Goal: Navigation & Orientation: Find specific page/section

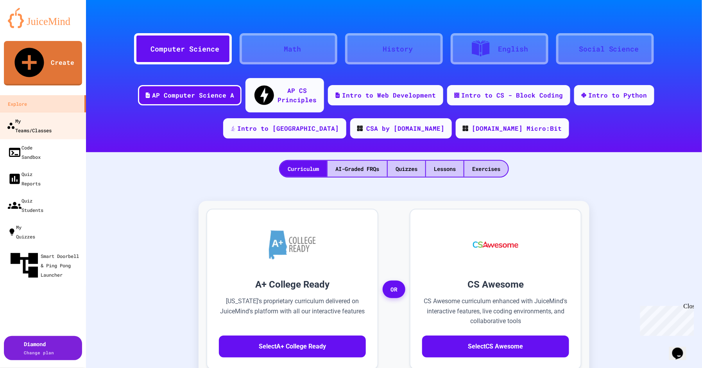
click at [52, 116] on div "My Teams/Classes" at bounding box center [29, 125] width 45 height 19
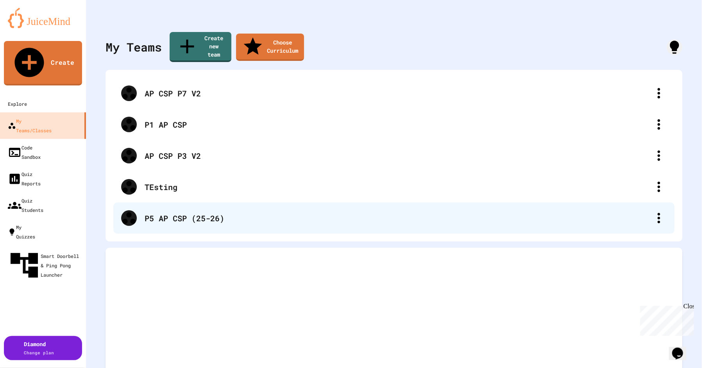
click at [153, 213] on div "P5 AP CSP (25-26)" at bounding box center [398, 219] width 506 height 12
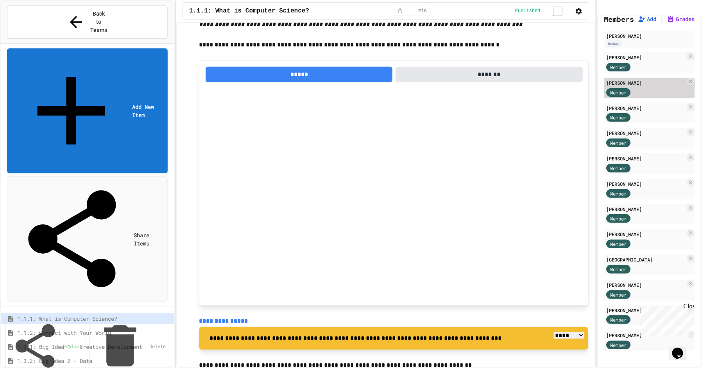
scroll to position [51, 0]
click at [690, 308] on div "Close" at bounding box center [688, 308] width 10 height 10
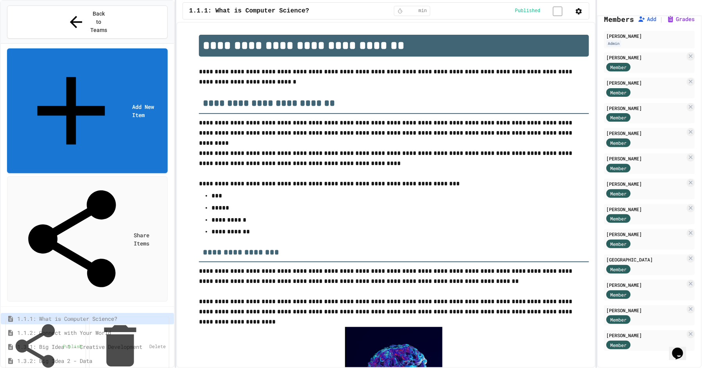
scroll to position [5, 0]
